Goal: Book appointment/travel/reservation

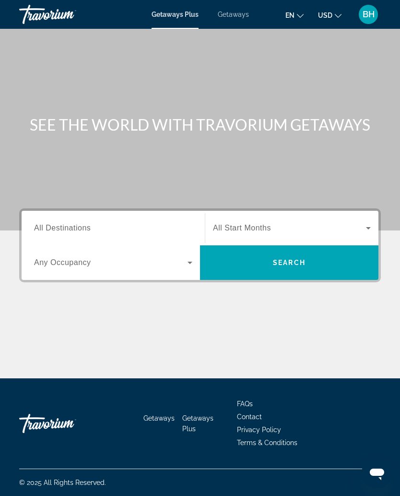
click at [370, 229] on icon "Search widget" at bounding box center [369, 228] width 12 height 12
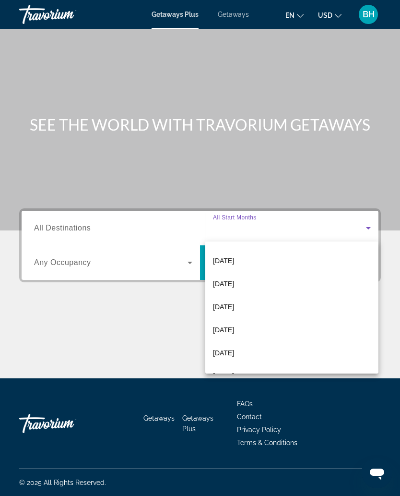
scroll to position [158, 0]
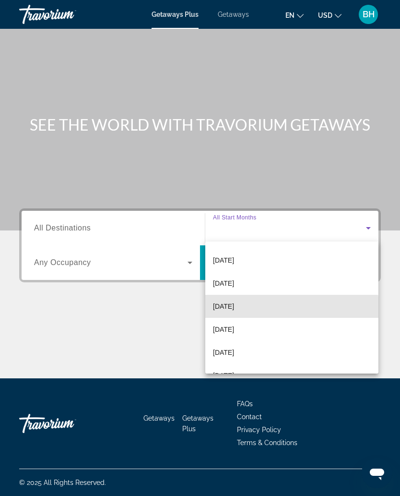
click at [234, 309] on span "[DATE]" at bounding box center [223, 306] width 21 height 12
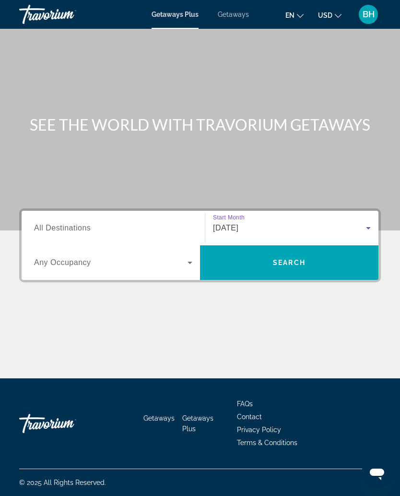
click at [295, 266] on span "Search" at bounding box center [289, 263] width 33 height 8
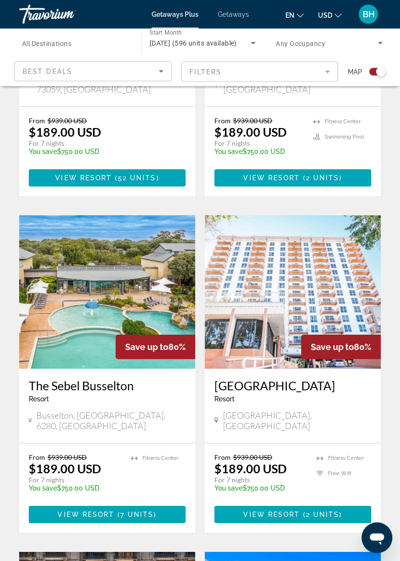
scroll to position [457, 0]
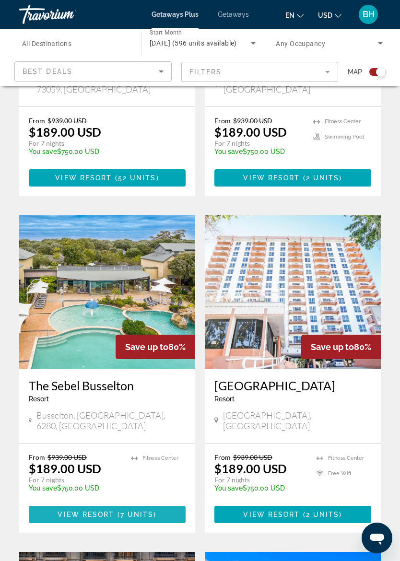
click at [84, 495] on span "Main content" at bounding box center [107, 514] width 157 height 23
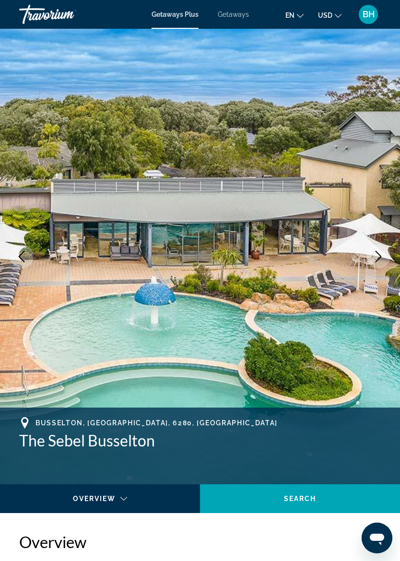
click at [382, 260] on icon "Next image" at bounding box center [379, 257] width 12 height 12
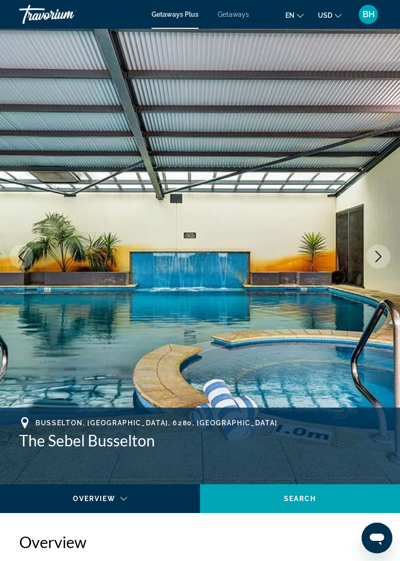
click at [383, 257] on icon "Next image" at bounding box center [379, 257] width 12 height 12
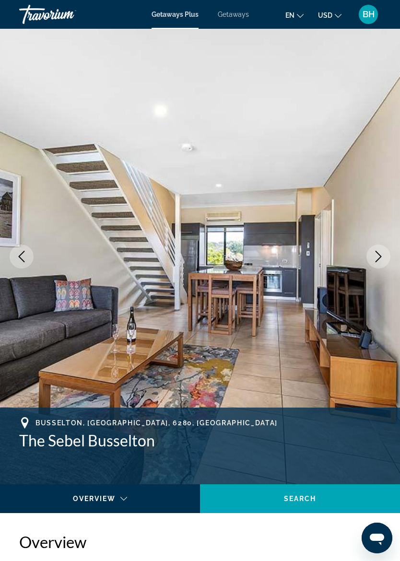
click at [382, 256] on icon "Next image" at bounding box center [379, 257] width 12 height 12
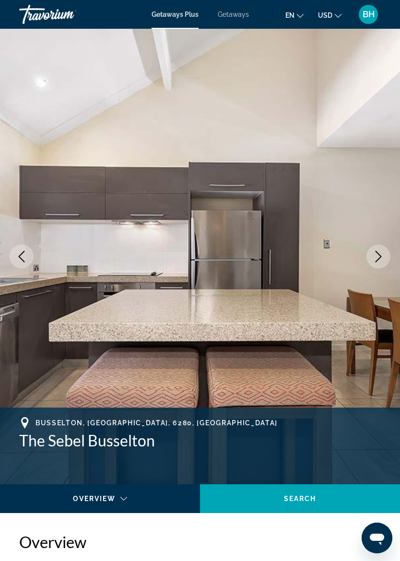
click at [382, 257] on icon "Next image" at bounding box center [379, 257] width 6 height 12
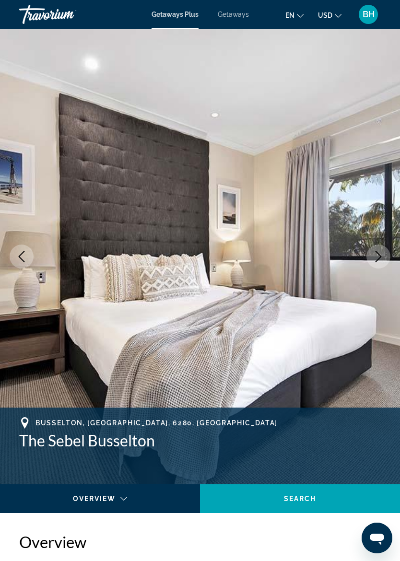
click at [384, 254] on icon "Next image" at bounding box center [379, 257] width 12 height 12
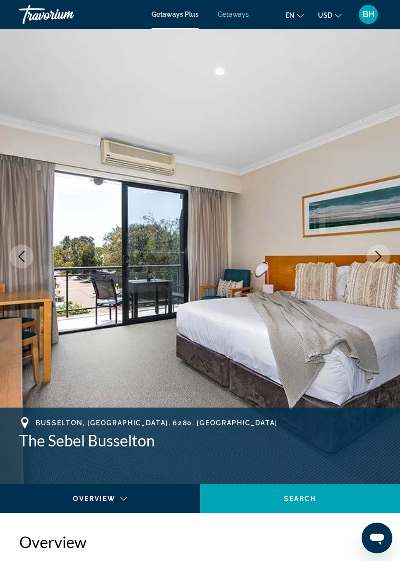
click at [384, 253] on icon "Next image" at bounding box center [379, 257] width 12 height 12
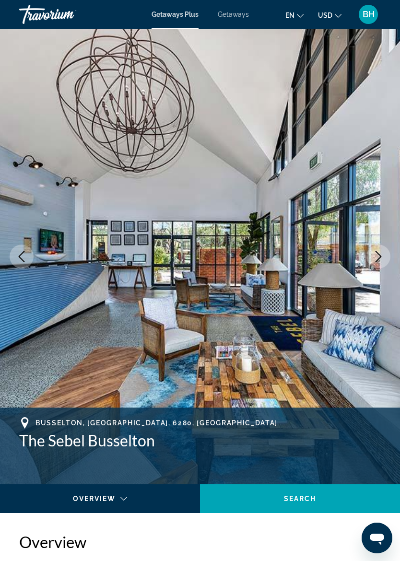
click at [383, 256] on icon "Next image" at bounding box center [379, 257] width 12 height 12
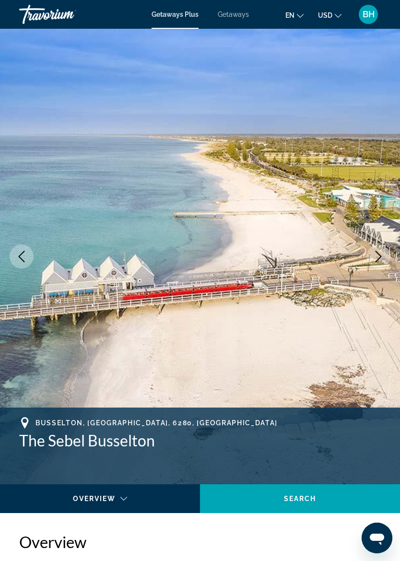
click at [383, 257] on icon "Next image" at bounding box center [379, 257] width 12 height 12
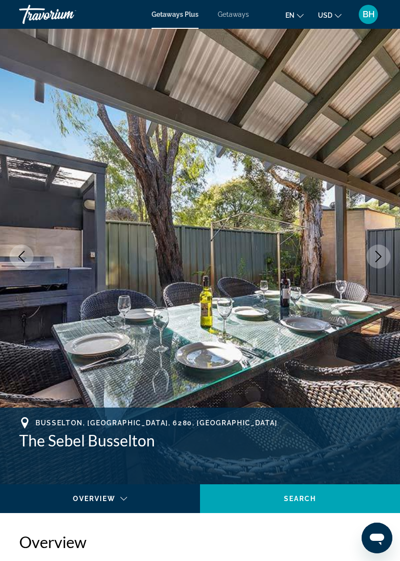
click at [385, 255] on button "Next image" at bounding box center [379, 257] width 24 height 24
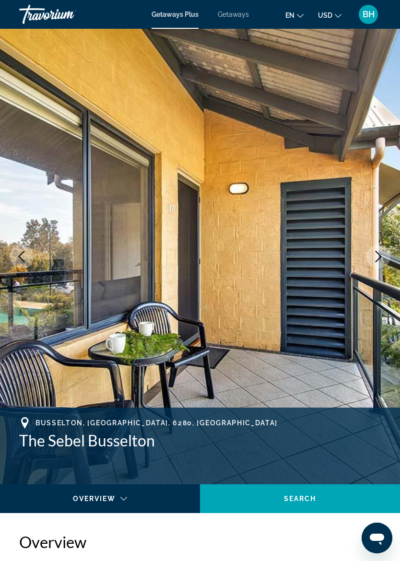
click at [384, 255] on button "Next image" at bounding box center [379, 257] width 24 height 24
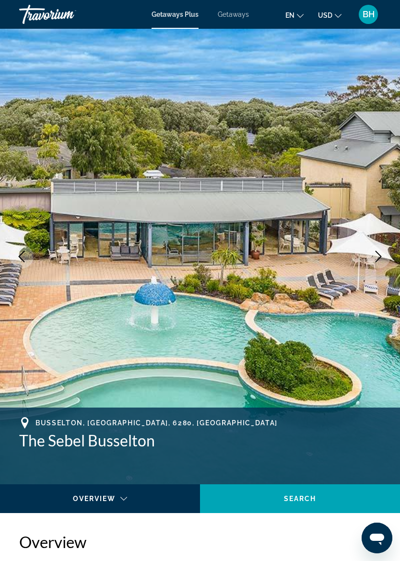
click at [380, 257] on icon "Next image" at bounding box center [379, 257] width 12 height 12
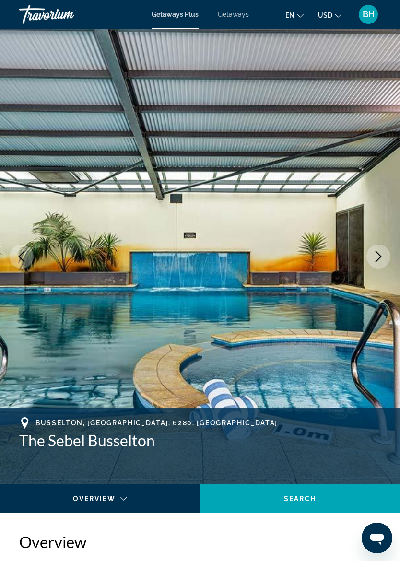
click at [383, 256] on icon "Next image" at bounding box center [379, 257] width 12 height 12
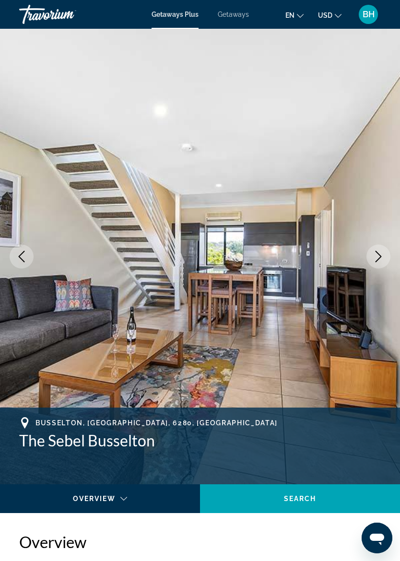
click at [349, 311] on img "Main content" at bounding box center [200, 257] width 400 height 456
click at [23, 495] on h2 "Overview" at bounding box center [200, 542] width 362 height 19
click at [117, 495] on div "Main content" at bounding box center [98, 508] width 180 height 12
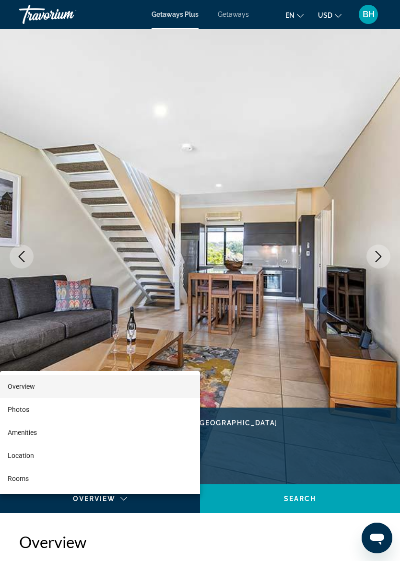
click at [17, 482] on span "Rooms" at bounding box center [18, 479] width 21 height 8
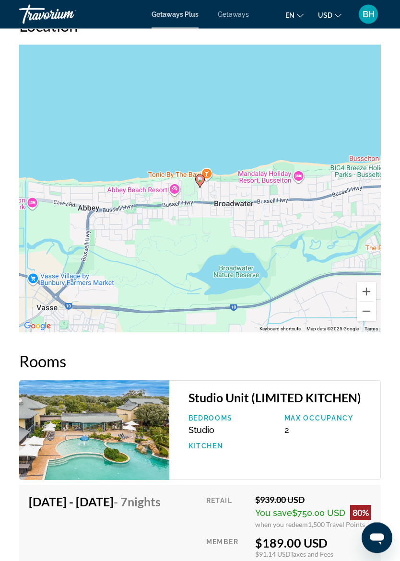
scroll to position [1927, 0]
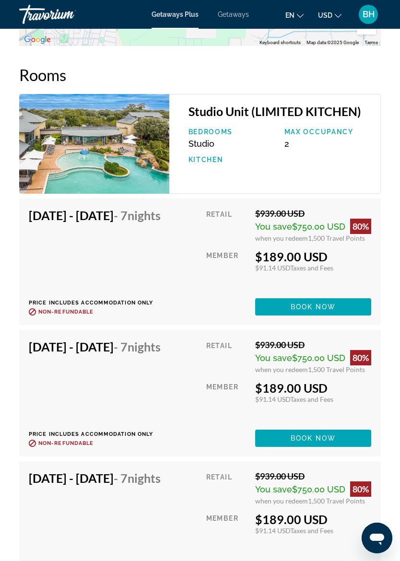
click at [389, 495] on div "Open messaging window" at bounding box center [377, 538] width 29 height 29
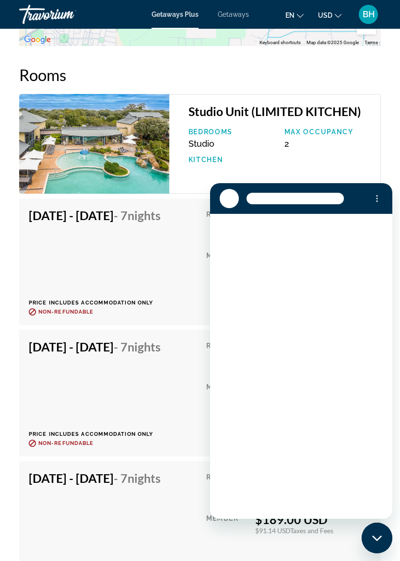
scroll to position [0, 0]
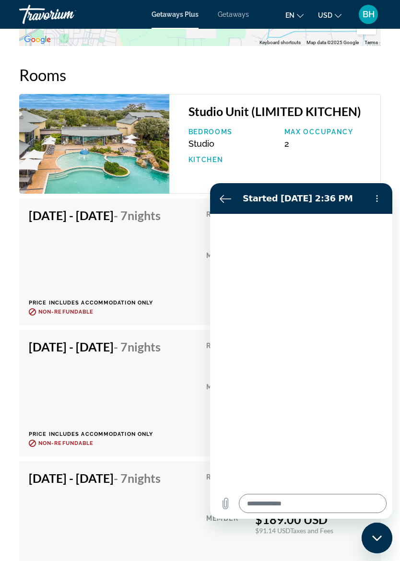
type textarea "*"
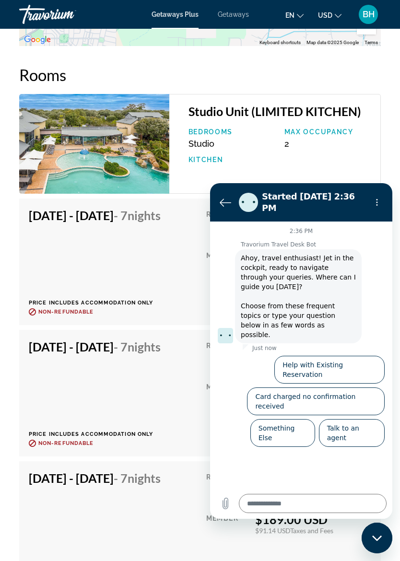
click at [226, 202] on icon "Back to the conversation list" at bounding box center [226, 203] width 12 height 12
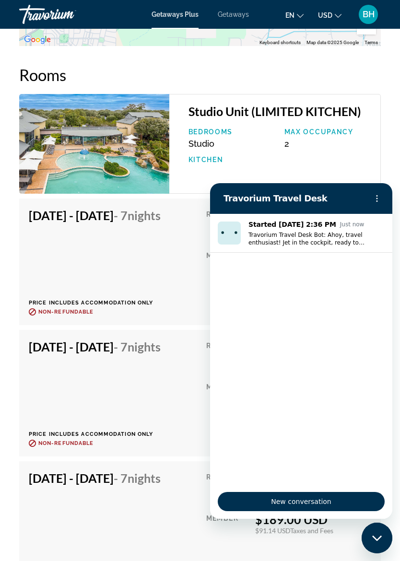
click at [382, 194] on button "Options menu" at bounding box center [377, 198] width 19 height 19
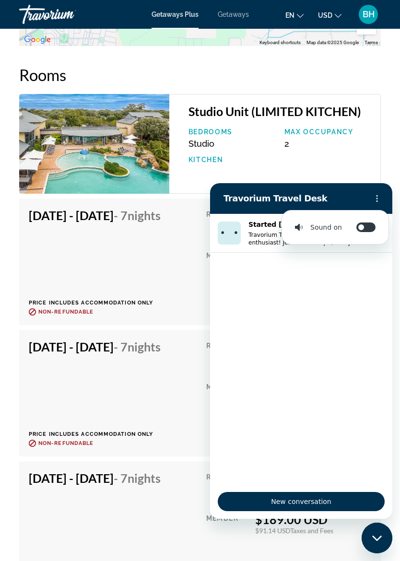
click at [382, 195] on button "Options menu" at bounding box center [377, 198] width 19 height 19
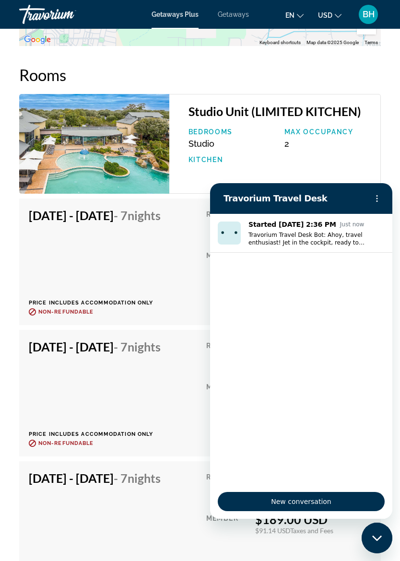
scroll to position [1910, 0]
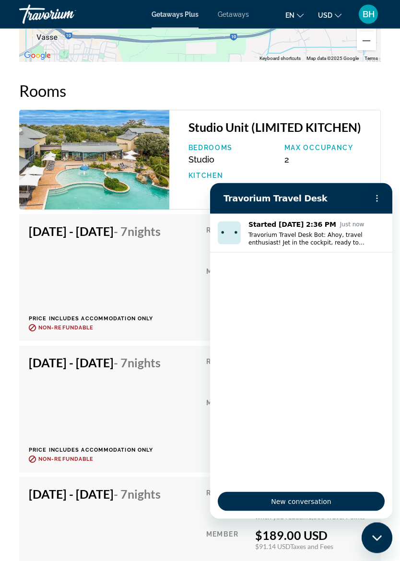
click at [380, 495] on icon "Close messaging window" at bounding box center [377, 538] width 10 height 6
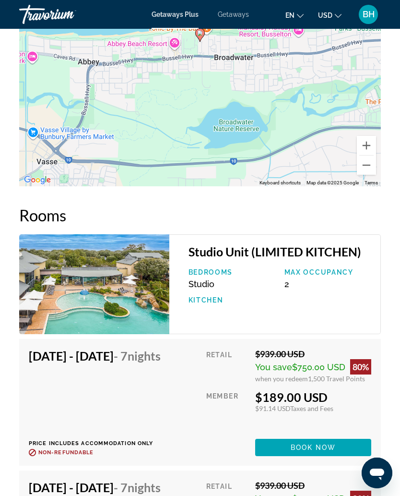
scroll to position [1786, 0]
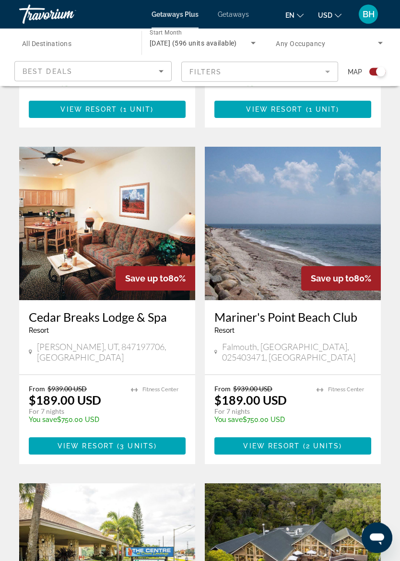
scroll to position [1222, 0]
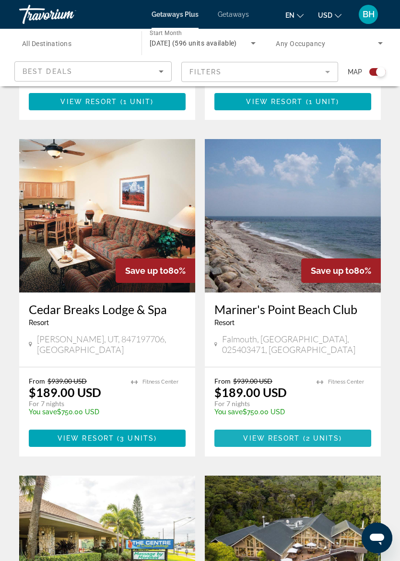
click at [308, 427] on span "Main content" at bounding box center [293, 438] width 157 height 23
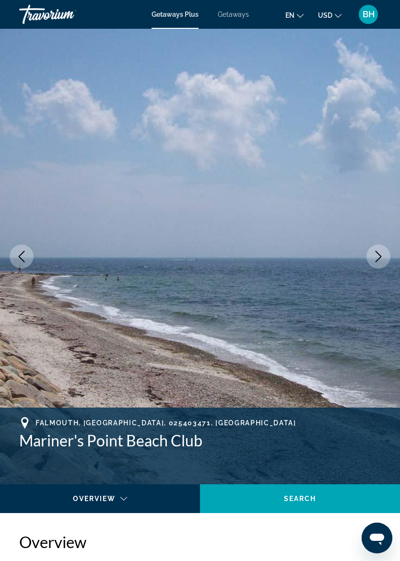
click at [382, 259] on icon "Next image" at bounding box center [379, 257] width 12 height 12
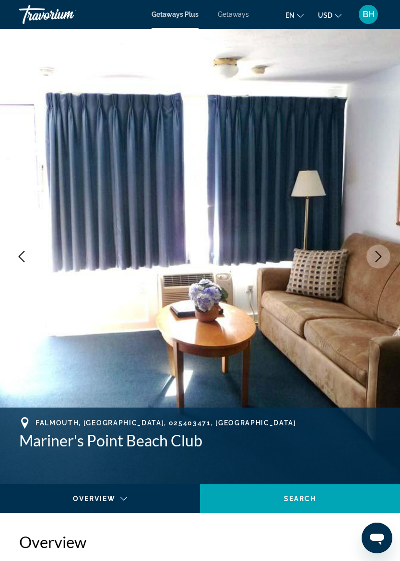
click at [383, 256] on icon "Next image" at bounding box center [379, 257] width 12 height 12
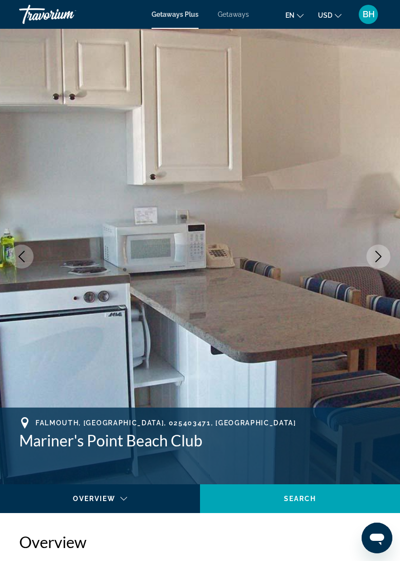
click at [382, 258] on icon "Next image" at bounding box center [379, 257] width 12 height 12
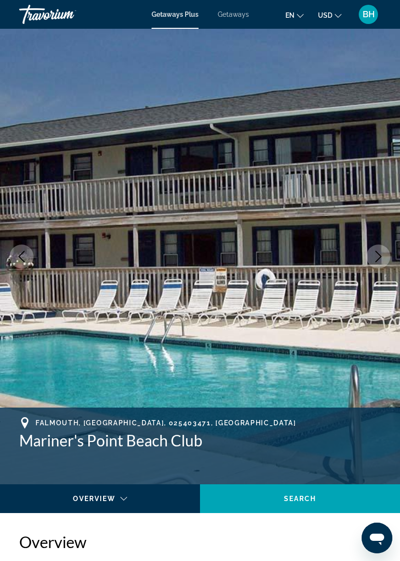
click at [385, 260] on button "Next image" at bounding box center [379, 257] width 24 height 24
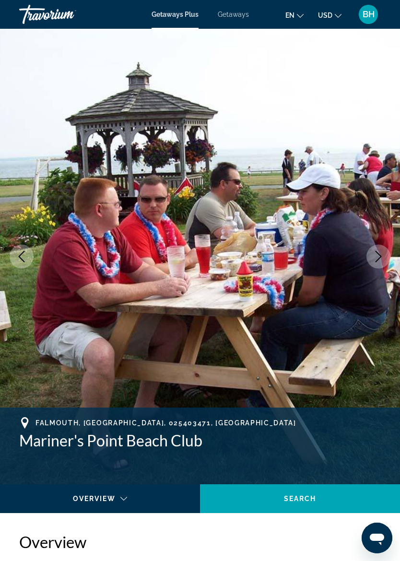
click at [385, 257] on button "Next image" at bounding box center [379, 257] width 24 height 24
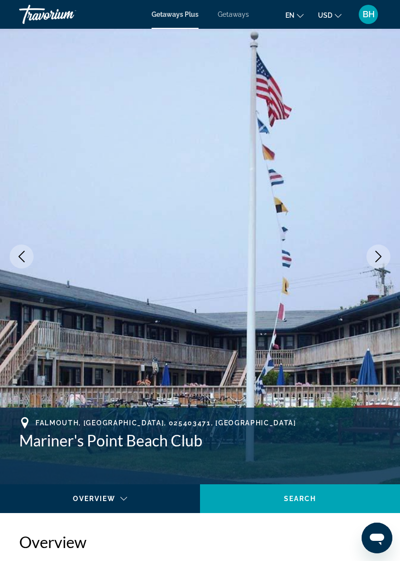
click at [383, 254] on icon "Next image" at bounding box center [379, 257] width 12 height 12
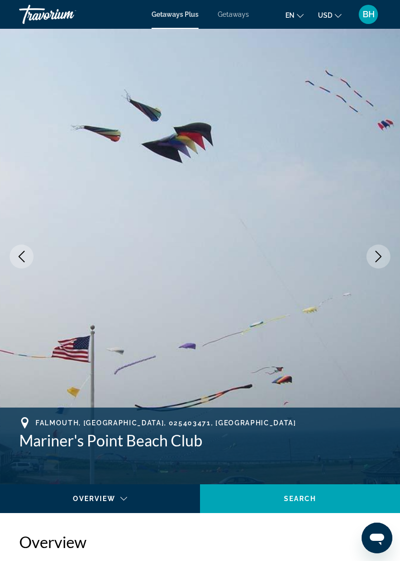
click at [382, 255] on icon "Next image" at bounding box center [379, 257] width 12 height 12
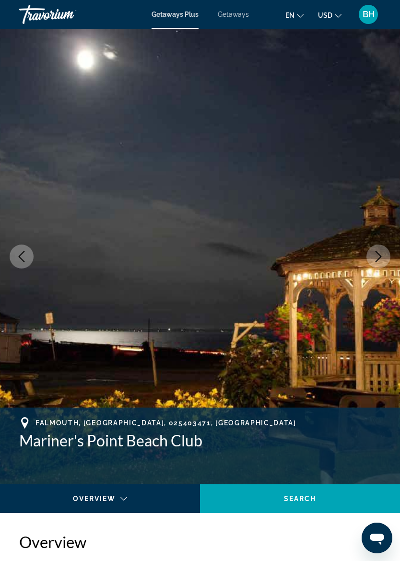
click at [382, 251] on icon "Next image" at bounding box center [379, 257] width 12 height 12
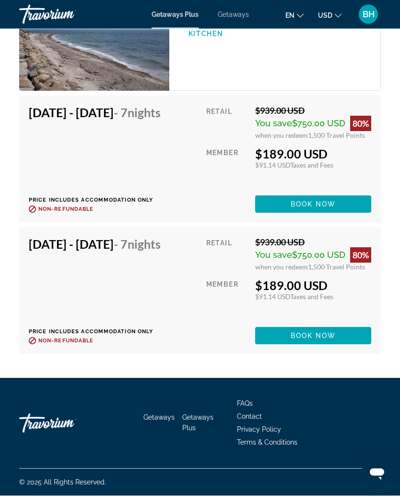
scroll to position [2111, 0]
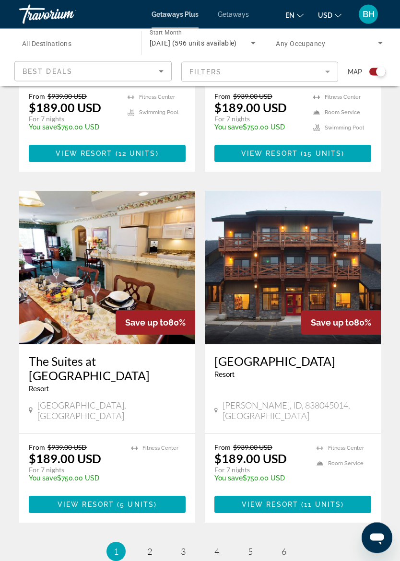
scroll to position [1860, 0]
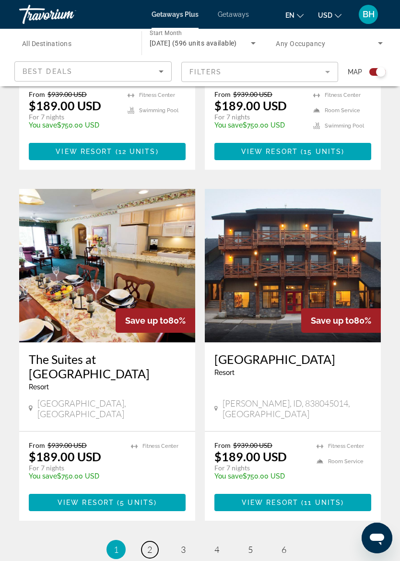
click at [154, 495] on link "page 2" at bounding box center [150, 550] width 17 height 17
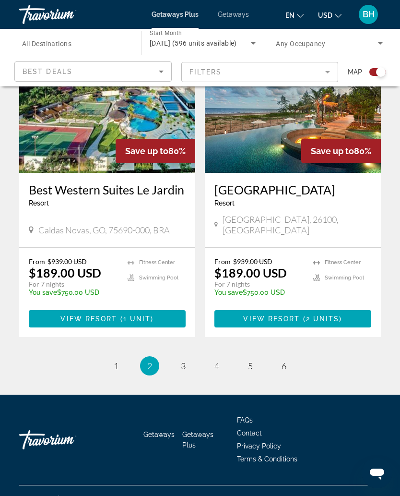
scroll to position [2037, 0]
